Goal: Find specific page/section: Find specific page/section

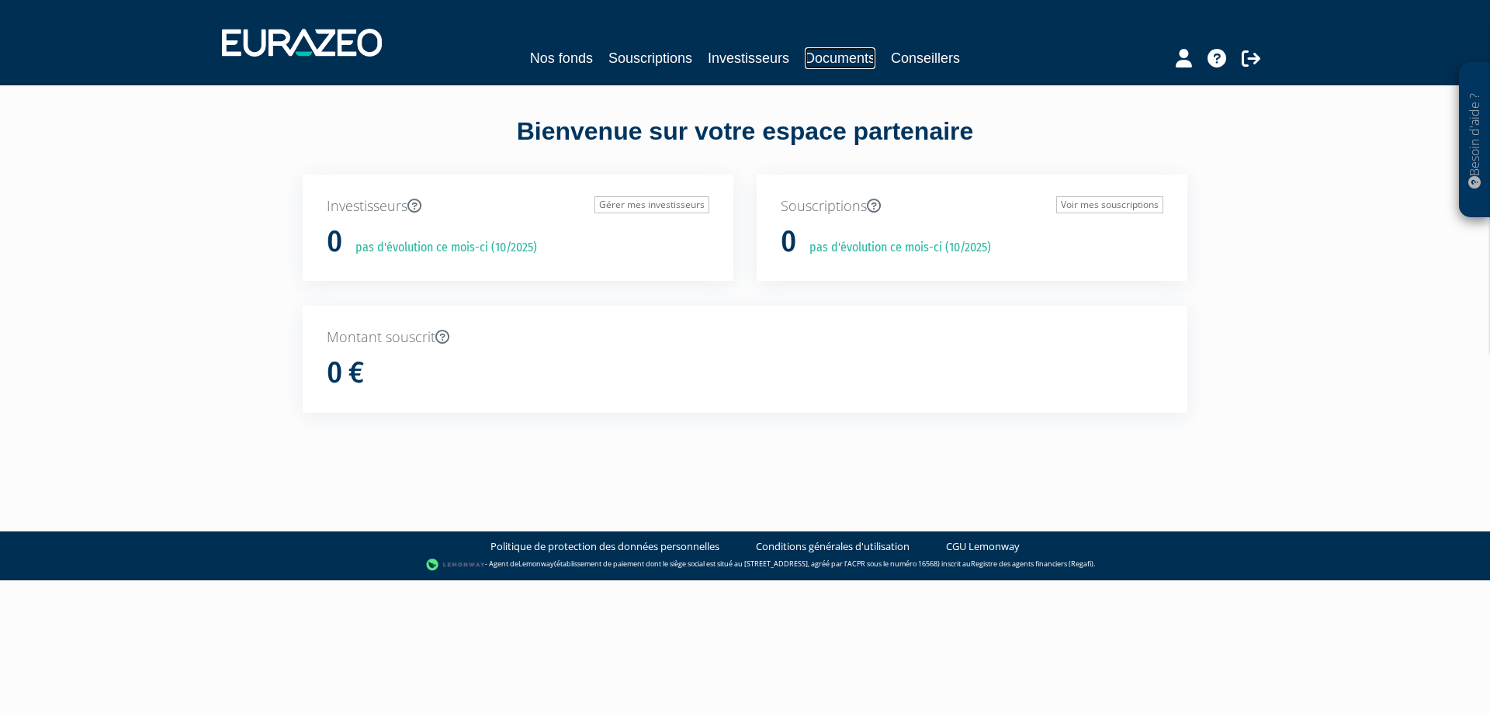
click at [838, 60] on link "Documents" at bounding box center [840, 58] width 71 height 22
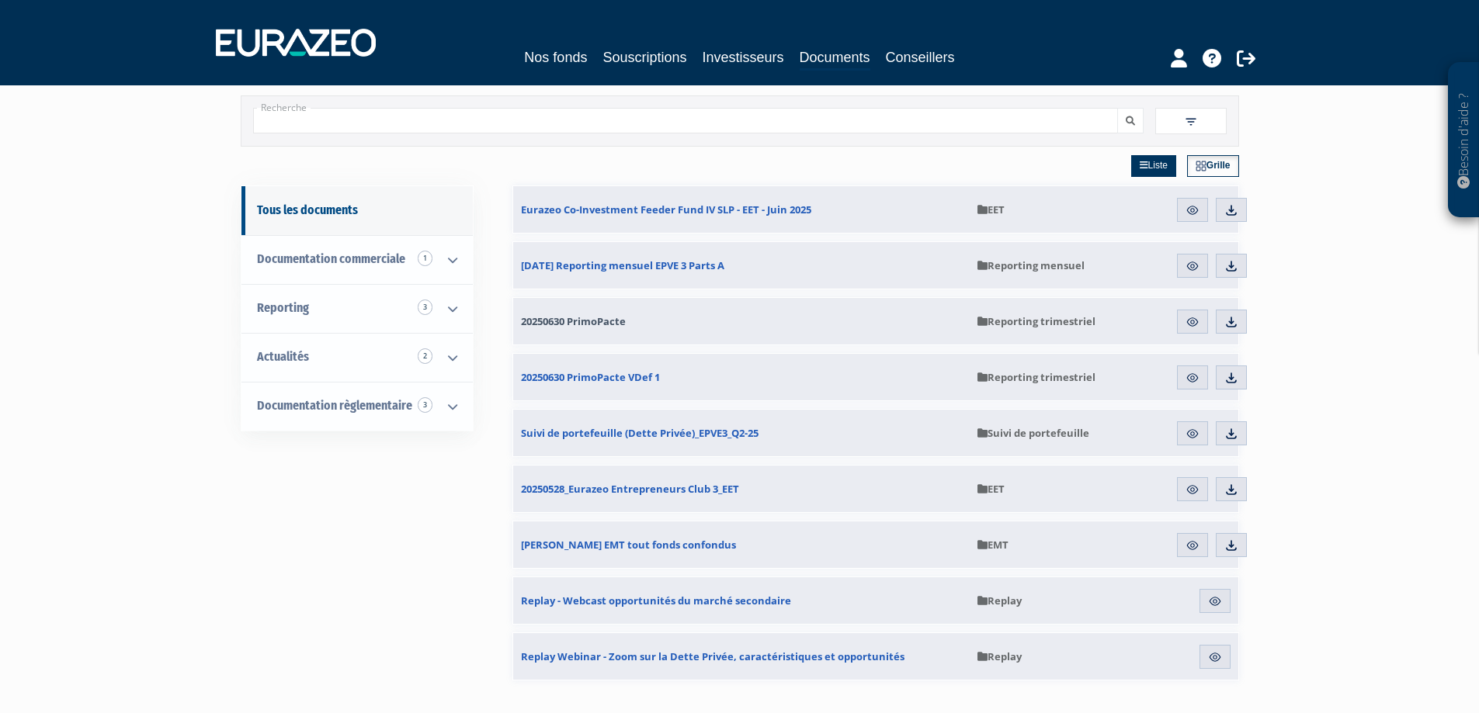
scroll to position [78, 0]
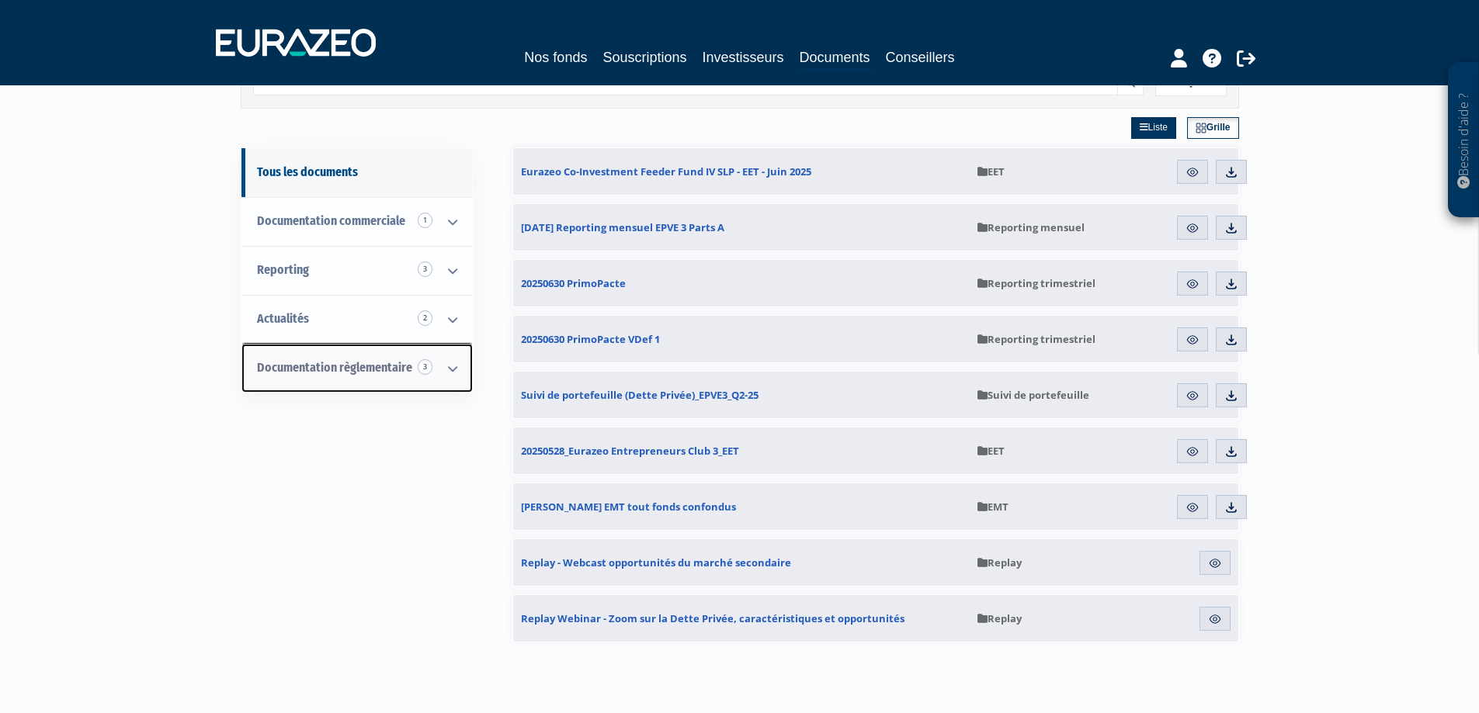
click at [455, 368] on icon at bounding box center [452, 369] width 40 height 48
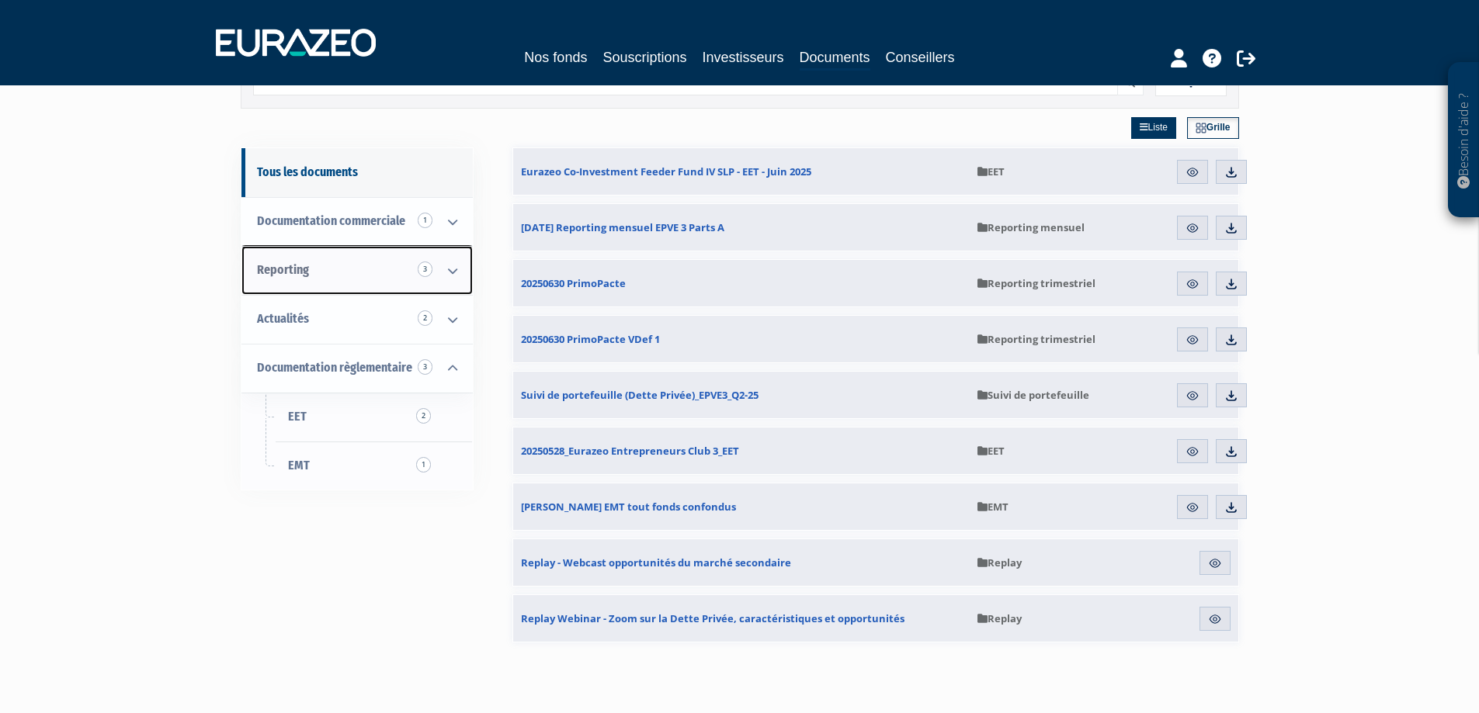
click at [451, 276] on icon at bounding box center [452, 271] width 40 height 48
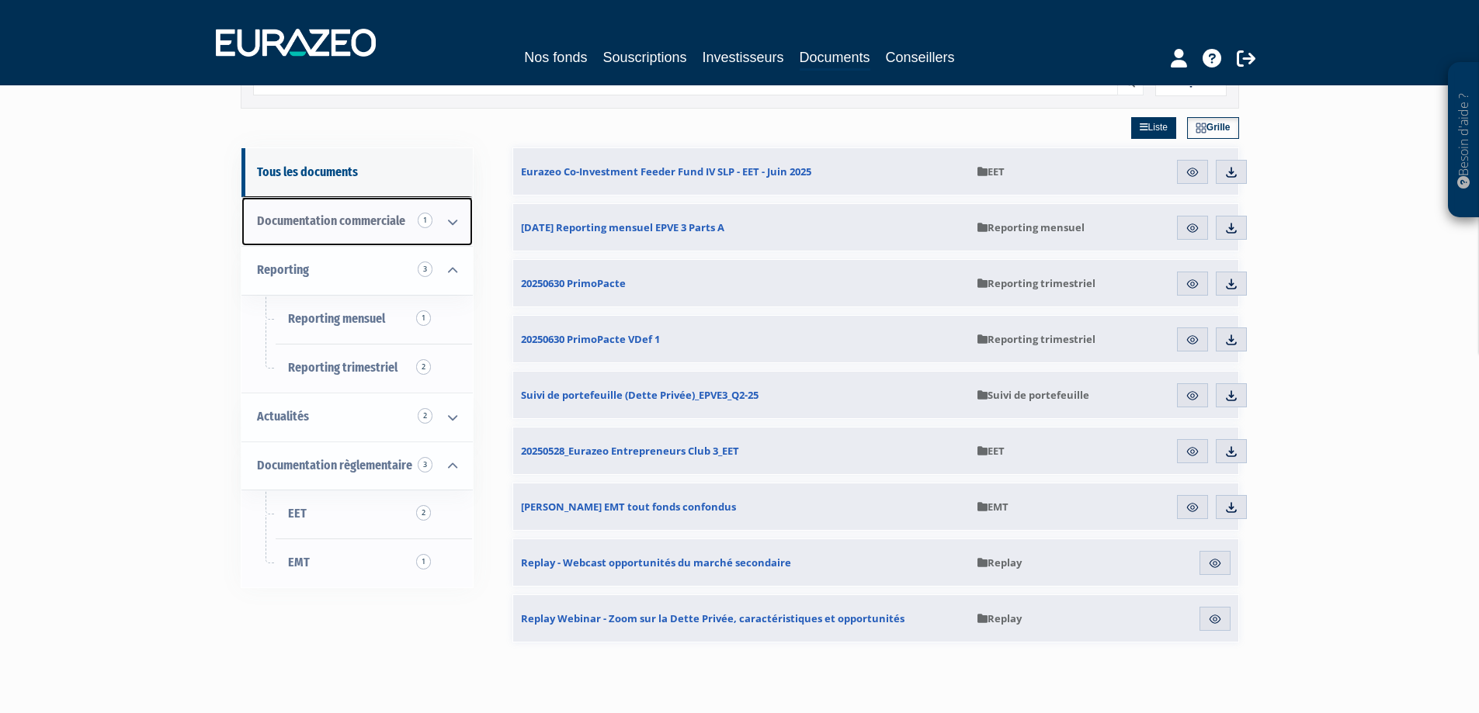
click at [449, 221] on icon at bounding box center [452, 222] width 40 height 48
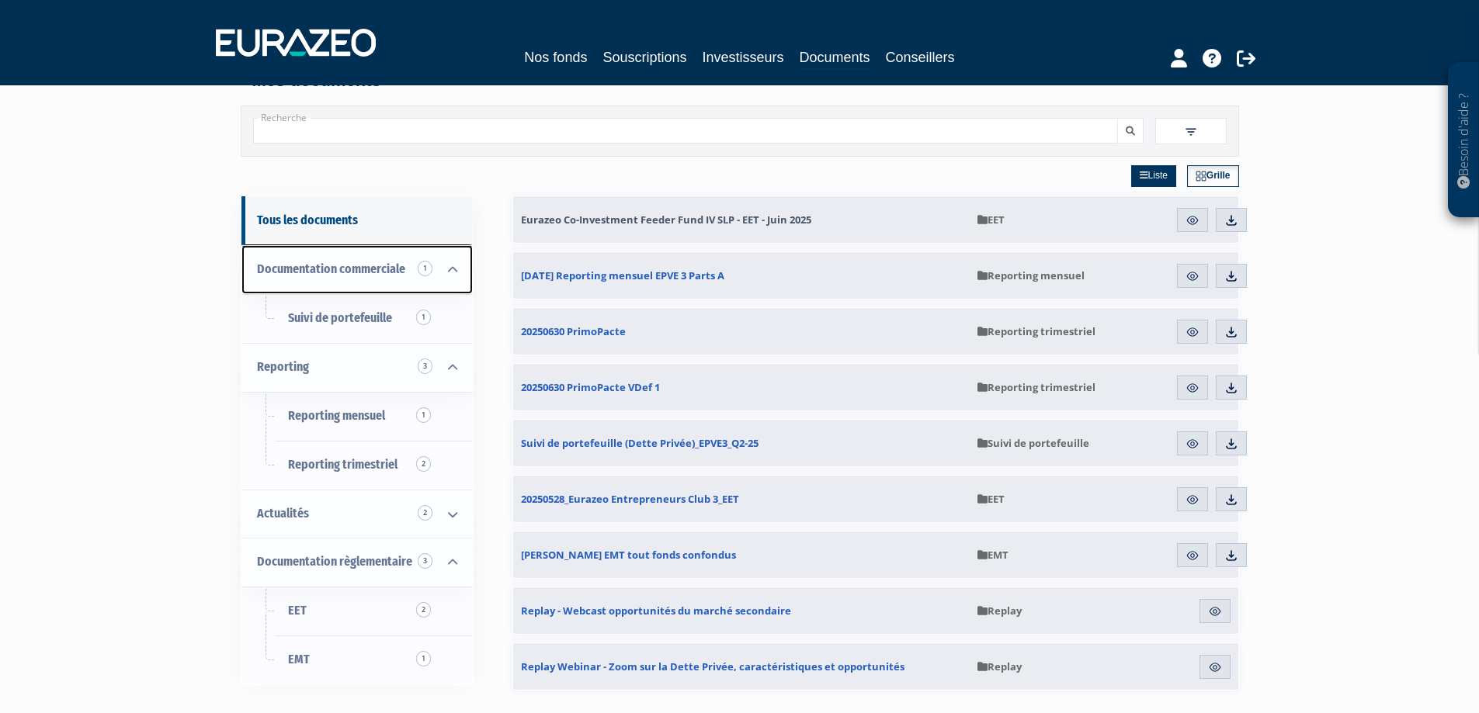
scroll to position [0, 0]
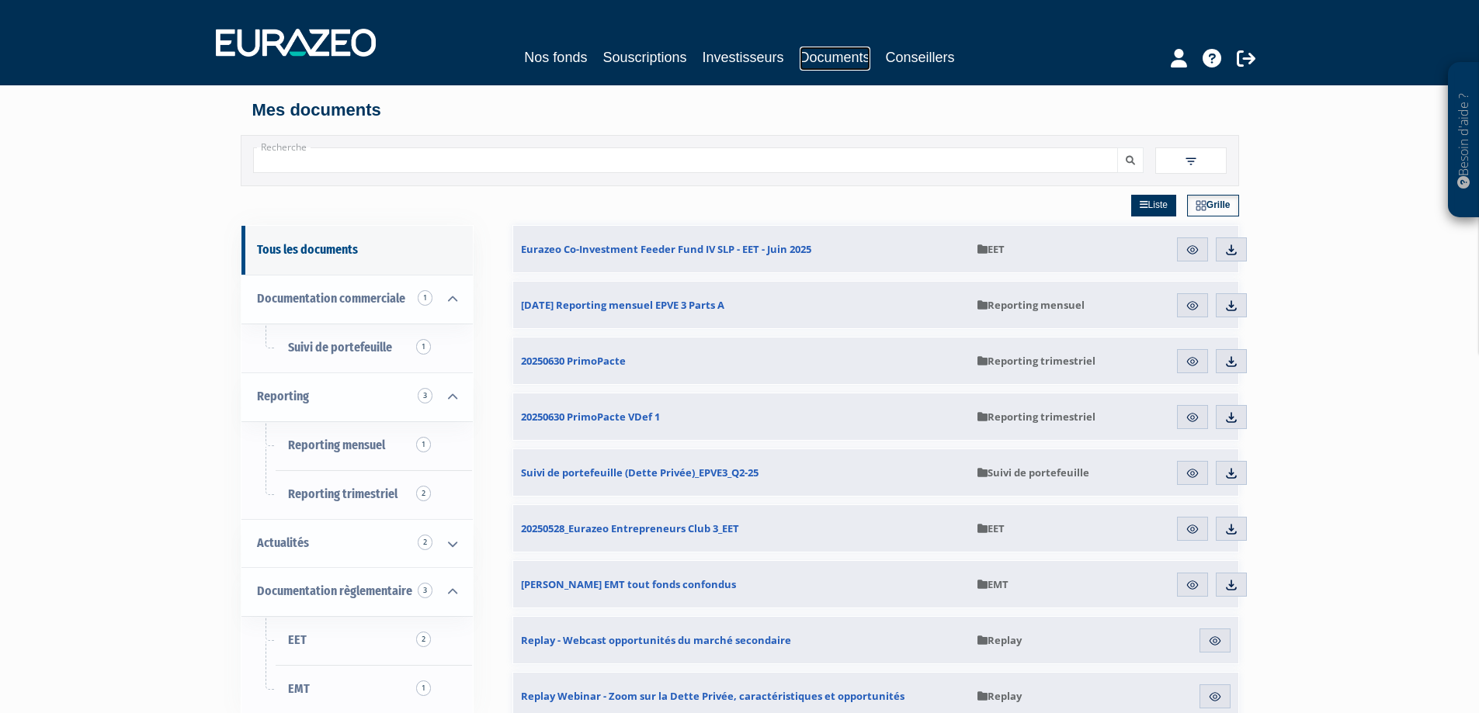
click at [803, 62] on link "Documents" at bounding box center [834, 59] width 71 height 24
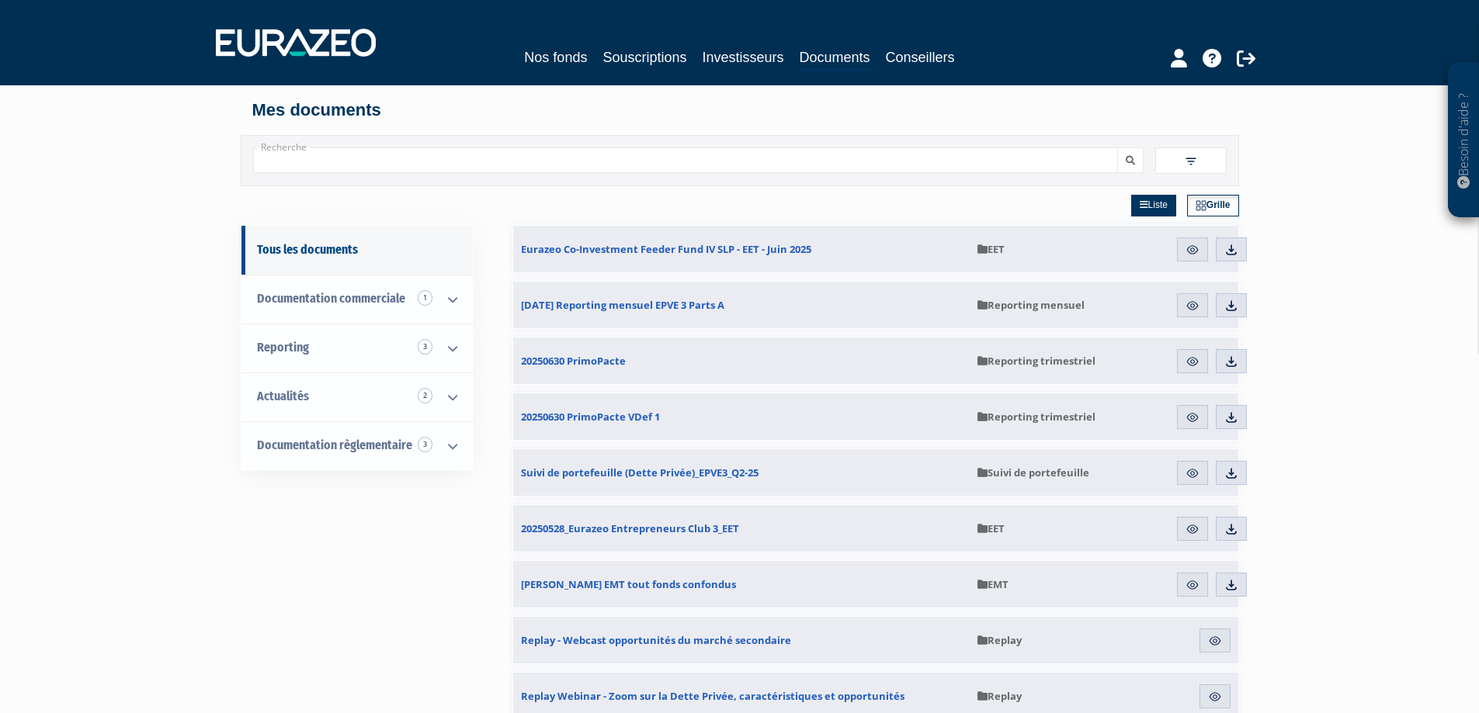
click at [1189, 161] on img at bounding box center [1191, 161] width 14 height 14
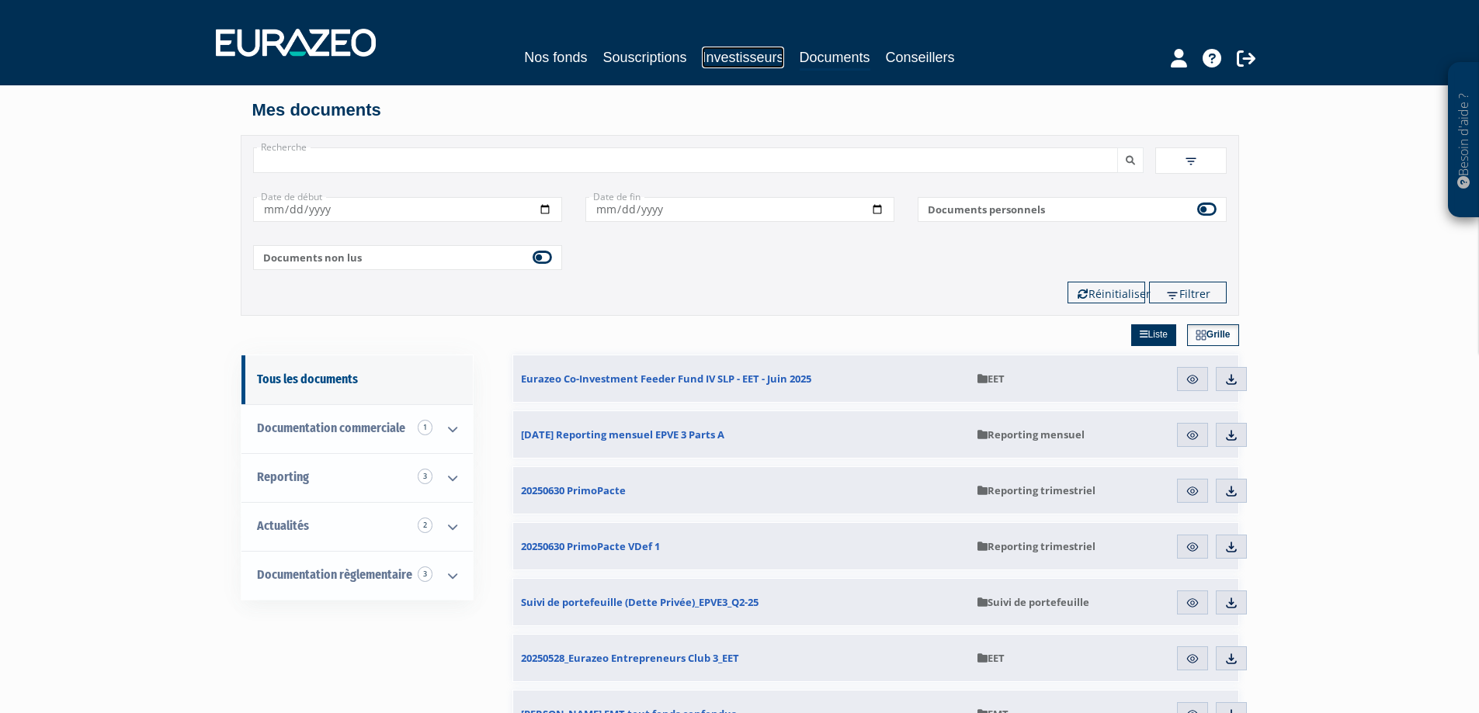
click at [727, 65] on link "Investisseurs" at bounding box center [742, 58] width 81 height 22
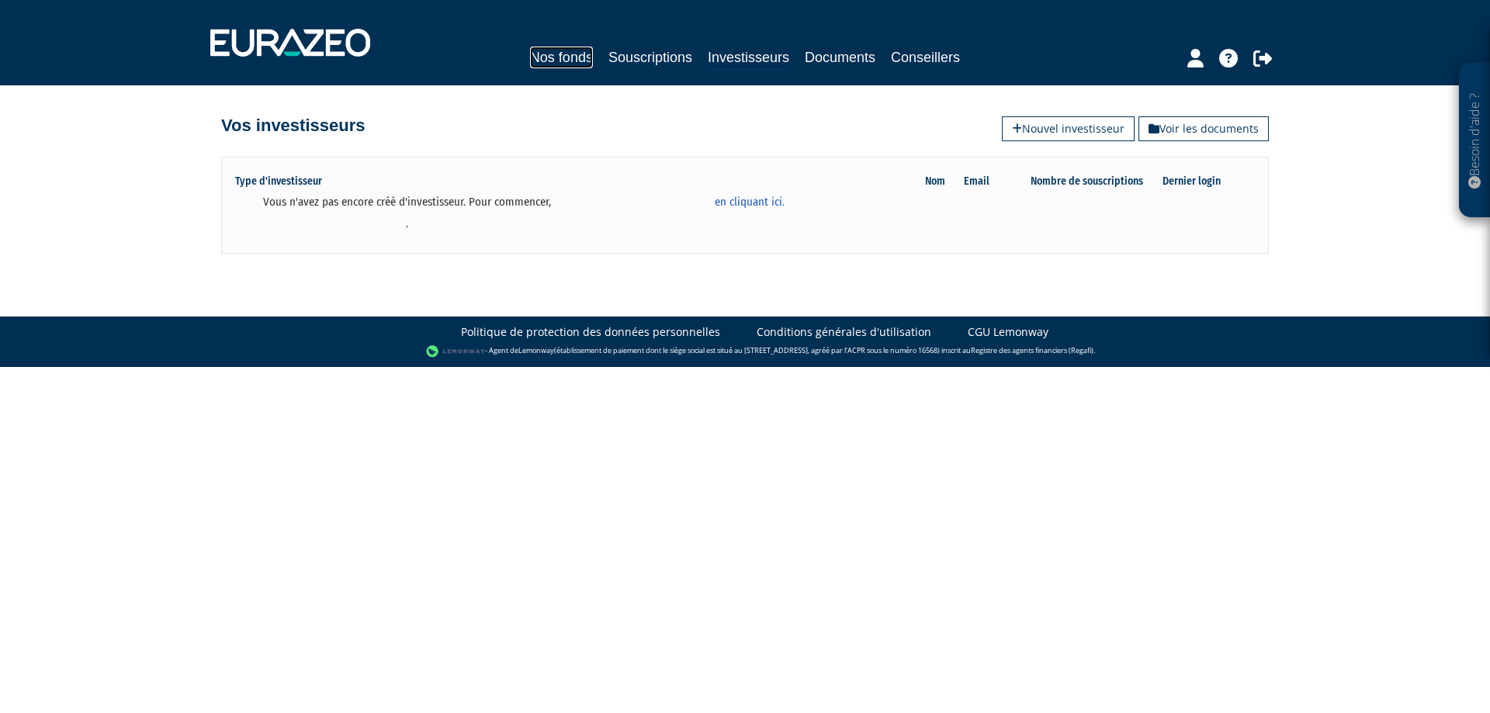
click at [575, 56] on link "Nos fonds" at bounding box center [561, 58] width 63 height 22
